Goal: Task Accomplishment & Management: Complete application form

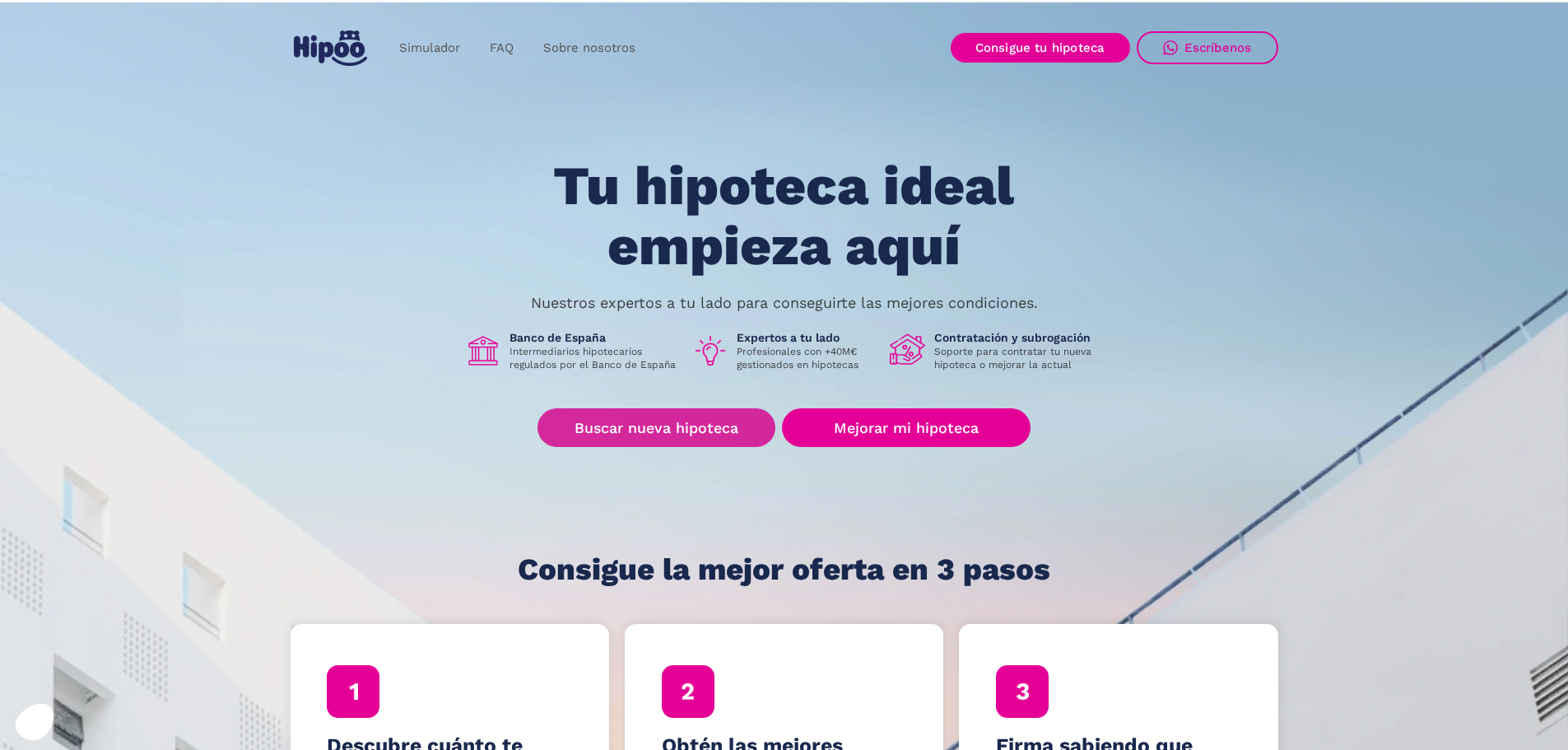
click at [711, 421] on link "Buscar nueva hipoteca" at bounding box center [656, 428] width 238 height 39
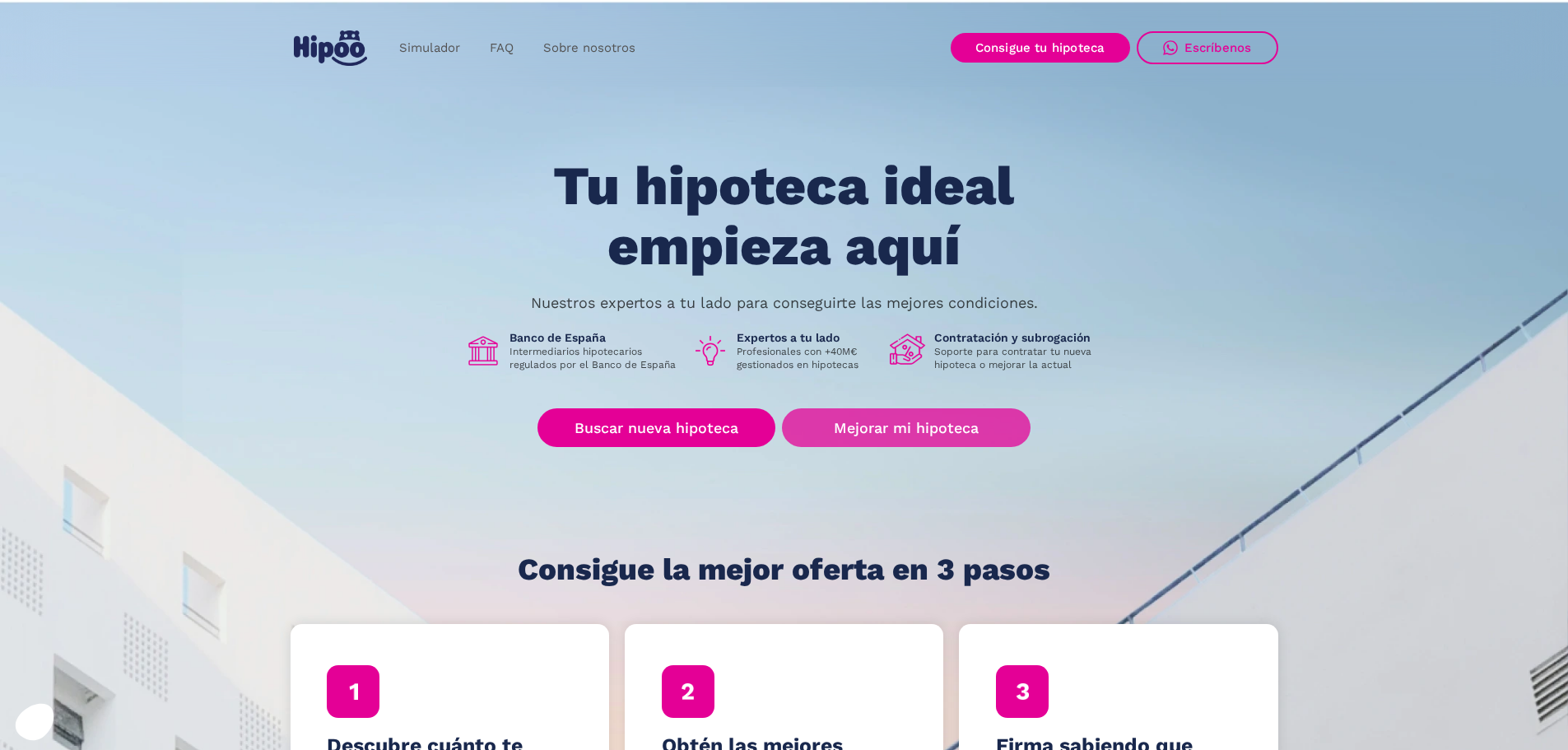
click at [939, 426] on link "Mejorar mi hipoteca" at bounding box center [906, 428] width 248 height 39
